Goal: Information Seeking & Learning: Learn about a topic

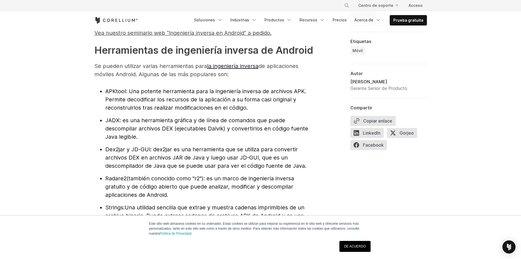
scroll to position [575, 0]
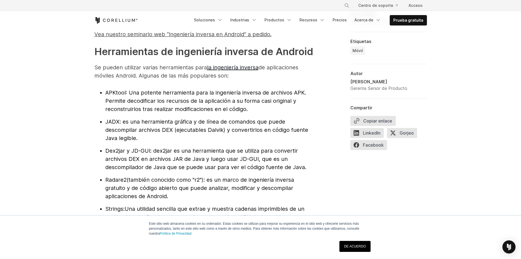
click at [118, 96] on font "APKtool" at bounding box center [115, 92] width 21 height 7
copy li "APKtool"
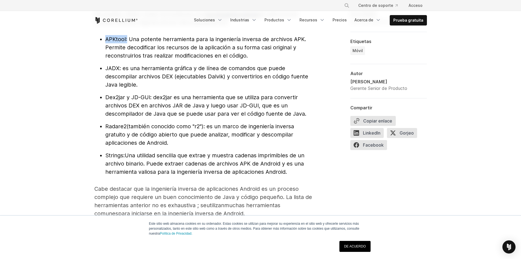
scroll to position [630, 0]
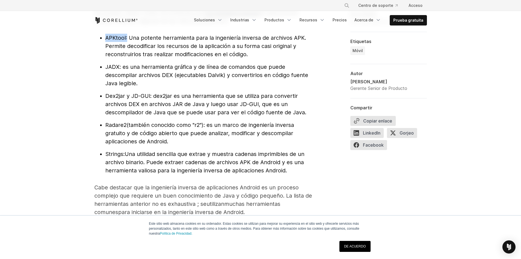
copy li "APKtool"
click at [146, 76] on font ": es una herramienta gráfica y de línea de comandos que puede descompilar archi…" at bounding box center [206, 75] width 203 height 23
click at [183, 76] on font ": es una herramienta gráfica y de línea de comandos que puede descompilar archi…" at bounding box center [206, 75] width 203 height 23
click at [220, 74] on font ": es una herramienta gráfica y de línea de comandos que puede descompilar archi…" at bounding box center [206, 75] width 203 height 23
drag, startPoint x: 203, startPoint y: 74, endPoint x: 271, endPoint y: 75, distance: 68.7
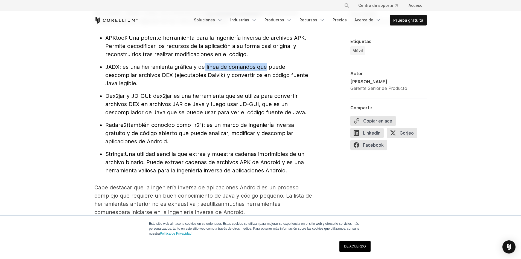
click at [268, 74] on font ": es una herramienta gráfica y de línea de comandos que puede descompilar archi…" at bounding box center [206, 75] width 203 height 23
click at [271, 75] on font ": es una herramienta gráfica y de línea de comandos que puede descompilar archi…" at bounding box center [206, 75] width 203 height 23
drag, startPoint x: 125, startPoint y: 83, endPoint x: 182, endPoint y: 79, distance: 57.4
click at [181, 79] on font ": es una herramienta gráfica y de línea de comandos que puede descompilar archi…" at bounding box center [206, 75] width 203 height 23
click at [182, 79] on font ": es una herramienta gráfica y de línea de comandos que puede descompilar archi…" at bounding box center [206, 75] width 203 height 23
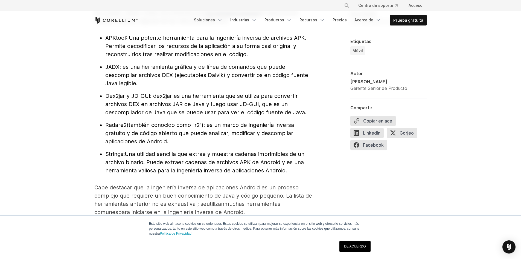
click at [114, 70] on font "JADX" at bounding box center [112, 67] width 14 height 7
copy li "JADX"
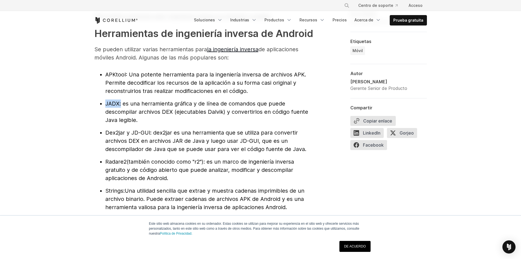
scroll to position [575, 0]
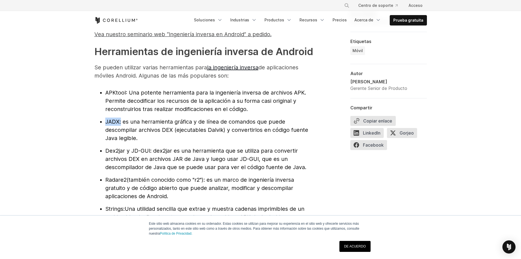
click at [116, 125] on font "JADX" at bounding box center [112, 121] width 14 height 7
